Goal: Information Seeking & Learning: Learn about a topic

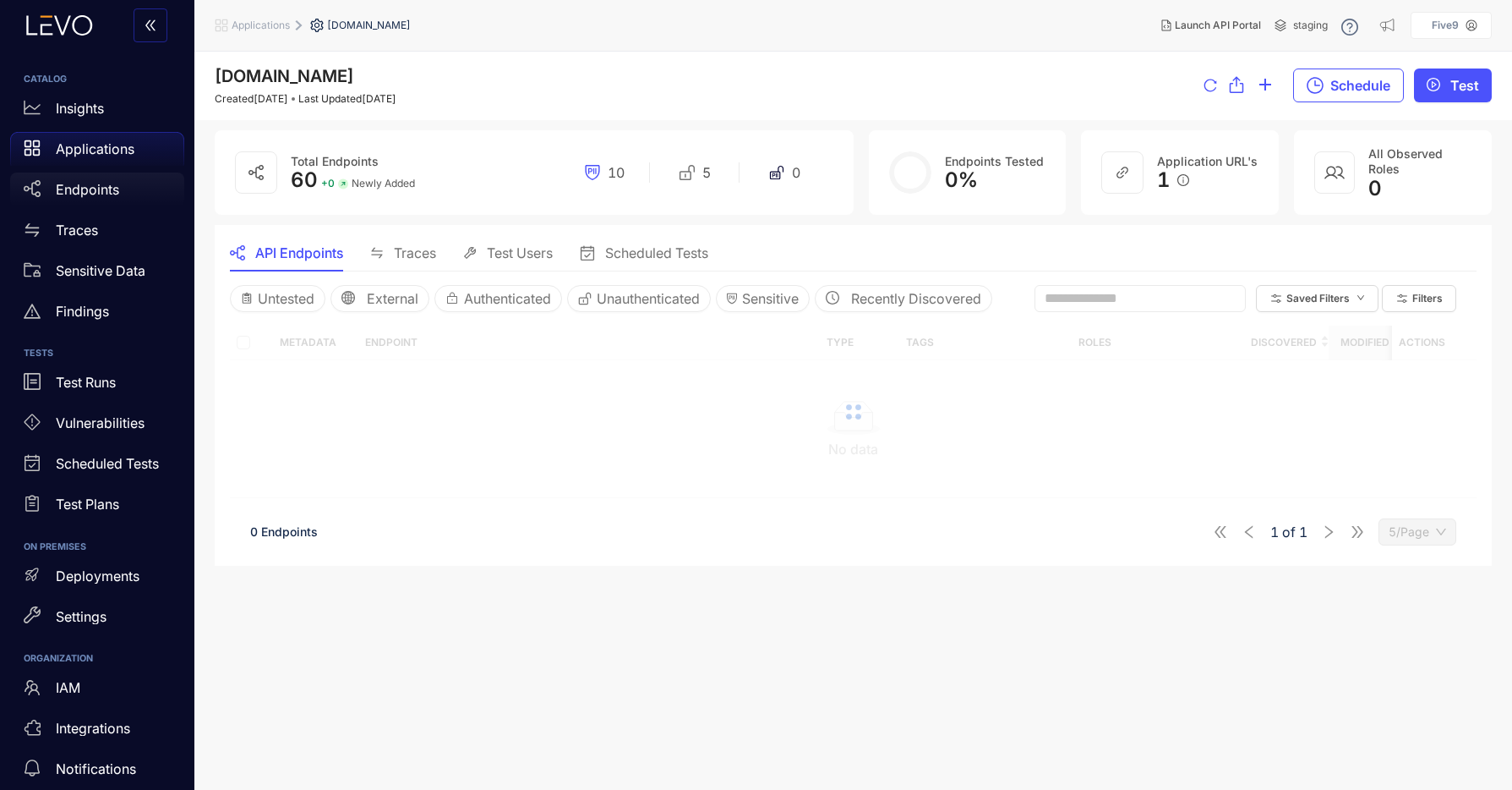
click at [75, 194] on p "Endpoints" at bounding box center [87, 189] width 63 height 15
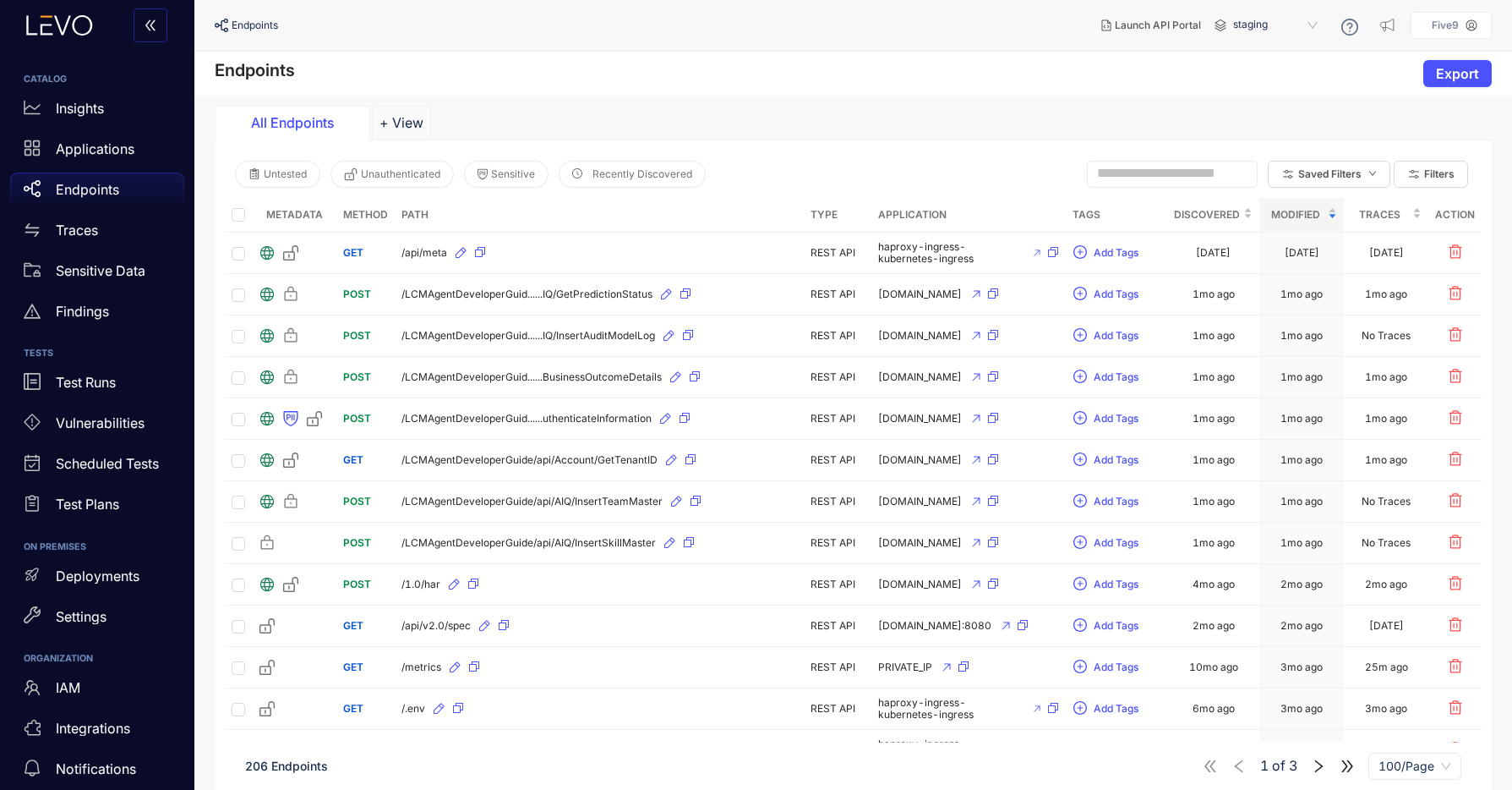
click at [1255, 18] on span "staging" at bounding box center [1277, 25] width 88 height 27
click at [1248, 72] on div "ATI-QA" at bounding box center [1285, 75] width 88 height 19
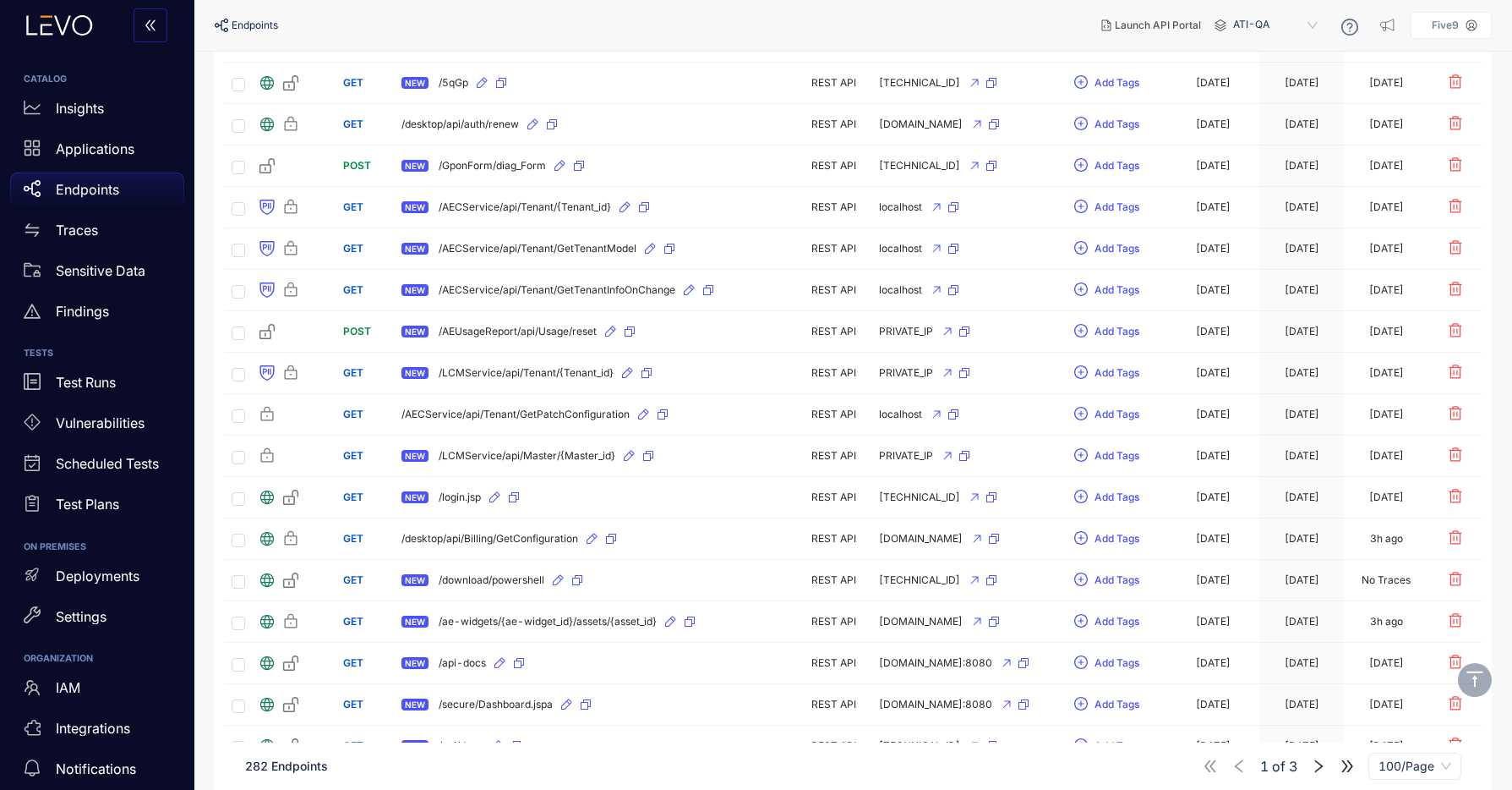
scroll to position [2779, 0]
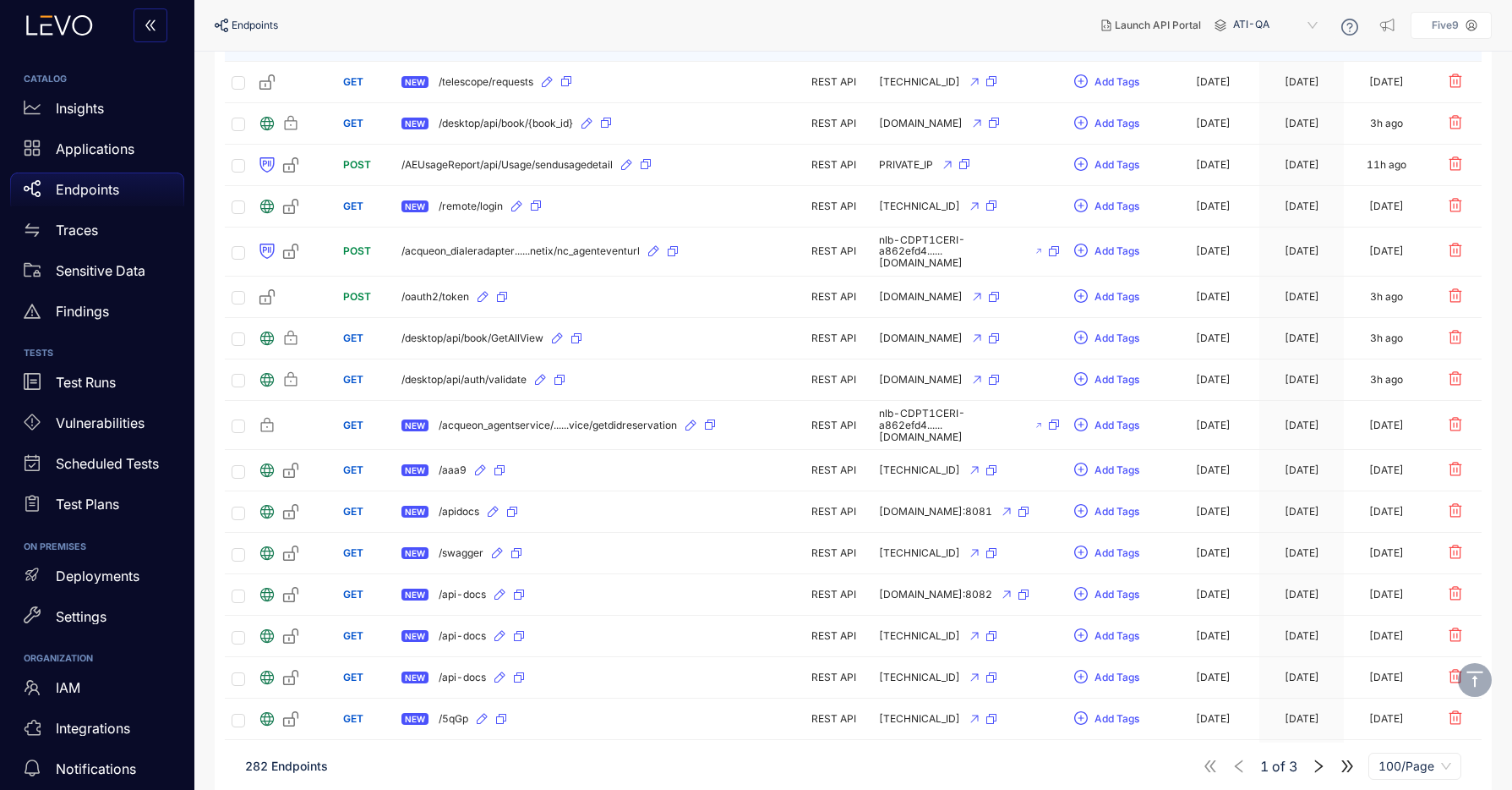
click at [426, 47] on span "NEW" at bounding box center [414, 40] width 27 height 11
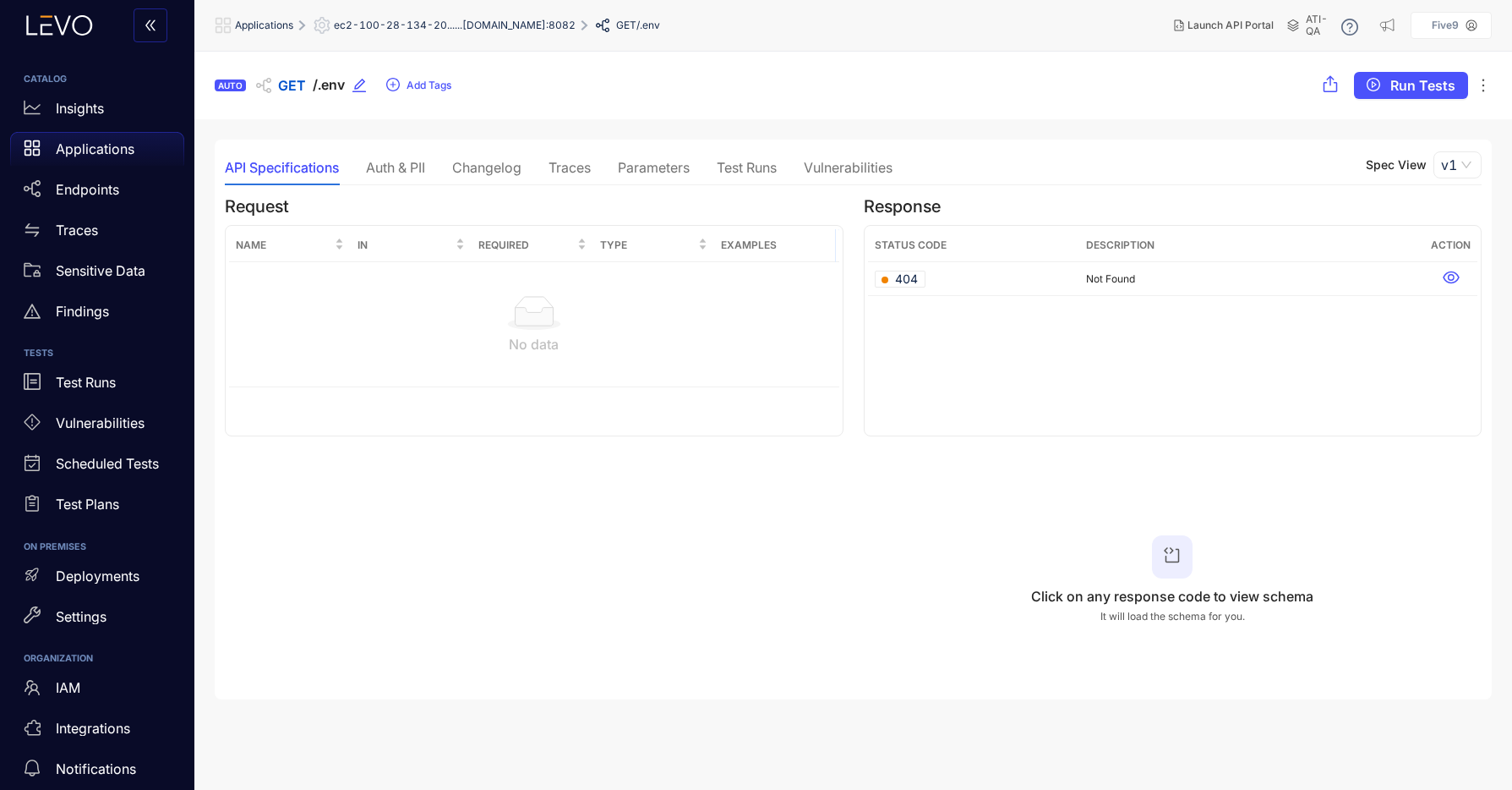
click at [571, 173] on div "Traces" at bounding box center [570, 167] width 42 height 15
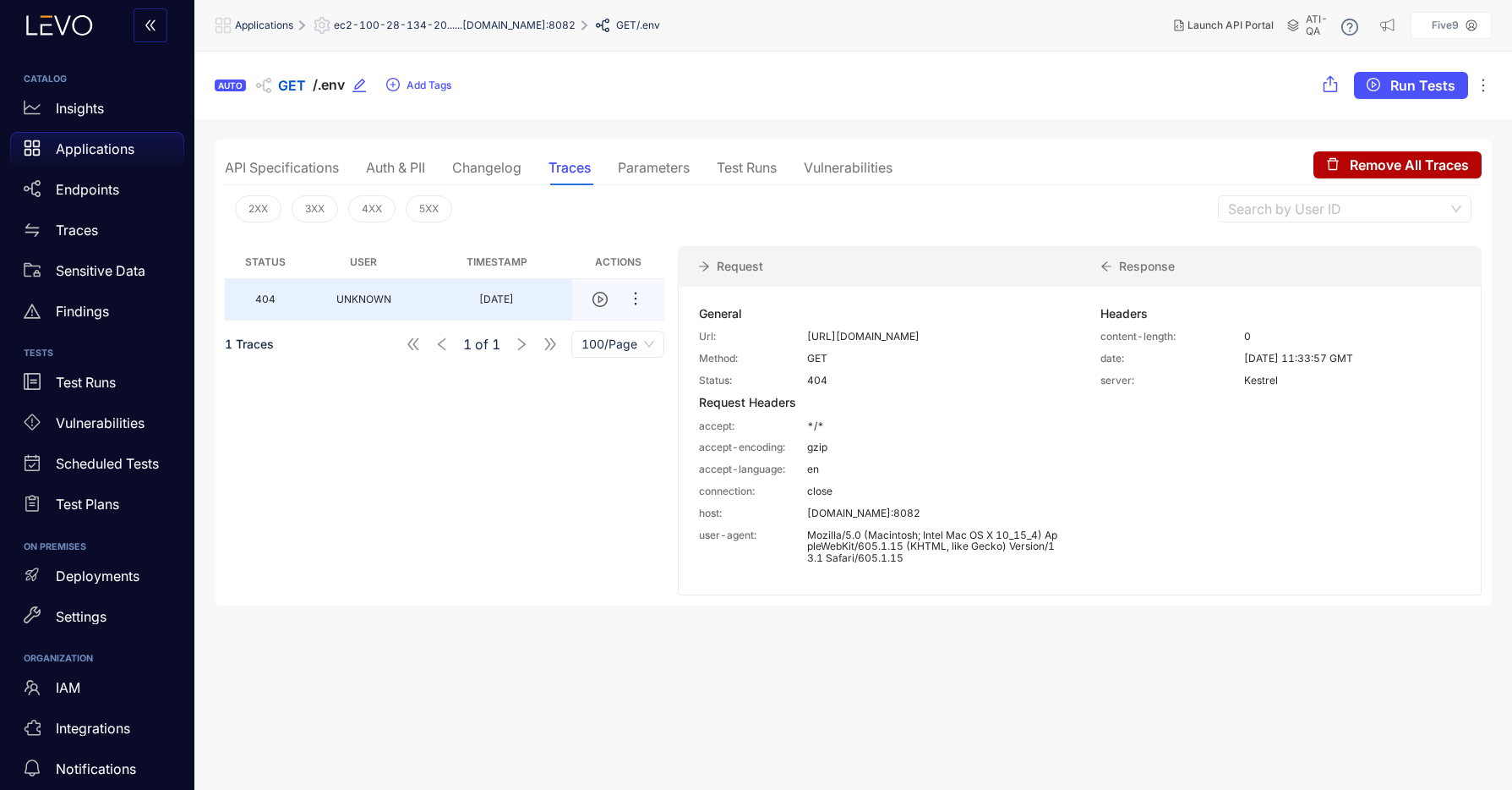
click at [289, 295] on td "404" at bounding box center [265, 299] width 81 height 41
click at [1255, 376] on p "Kestrel" at bounding box center [1352, 379] width 216 height 11
drag, startPoint x: 823, startPoint y: 339, endPoint x: 808, endPoint y: 333, distance: 16.2
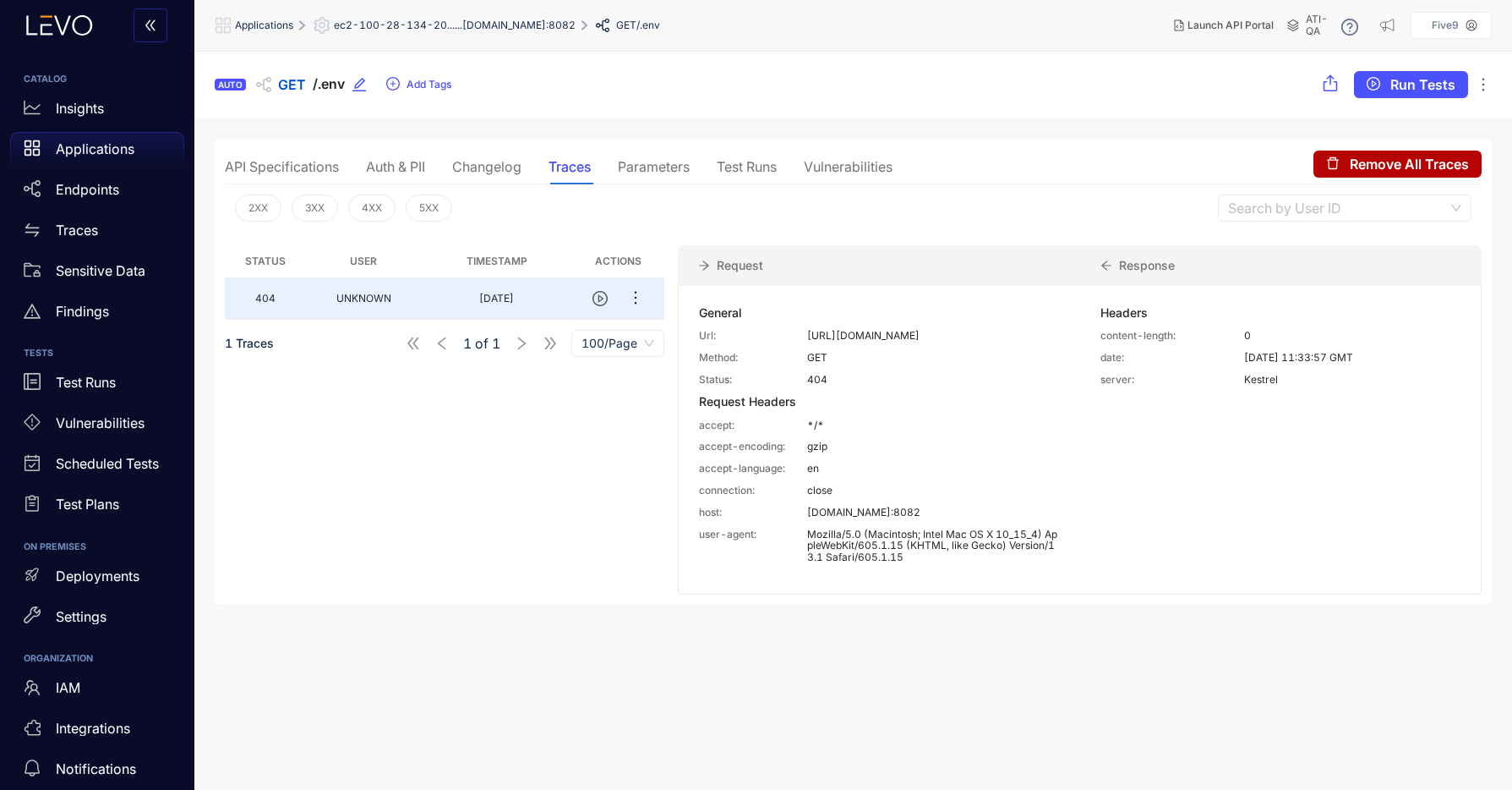
click at [778, 332] on div "Url: [URL][DOMAIN_NAME]" at bounding box center [879, 335] width 360 height 11
